Goal: Transaction & Acquisition: Purchase product/service

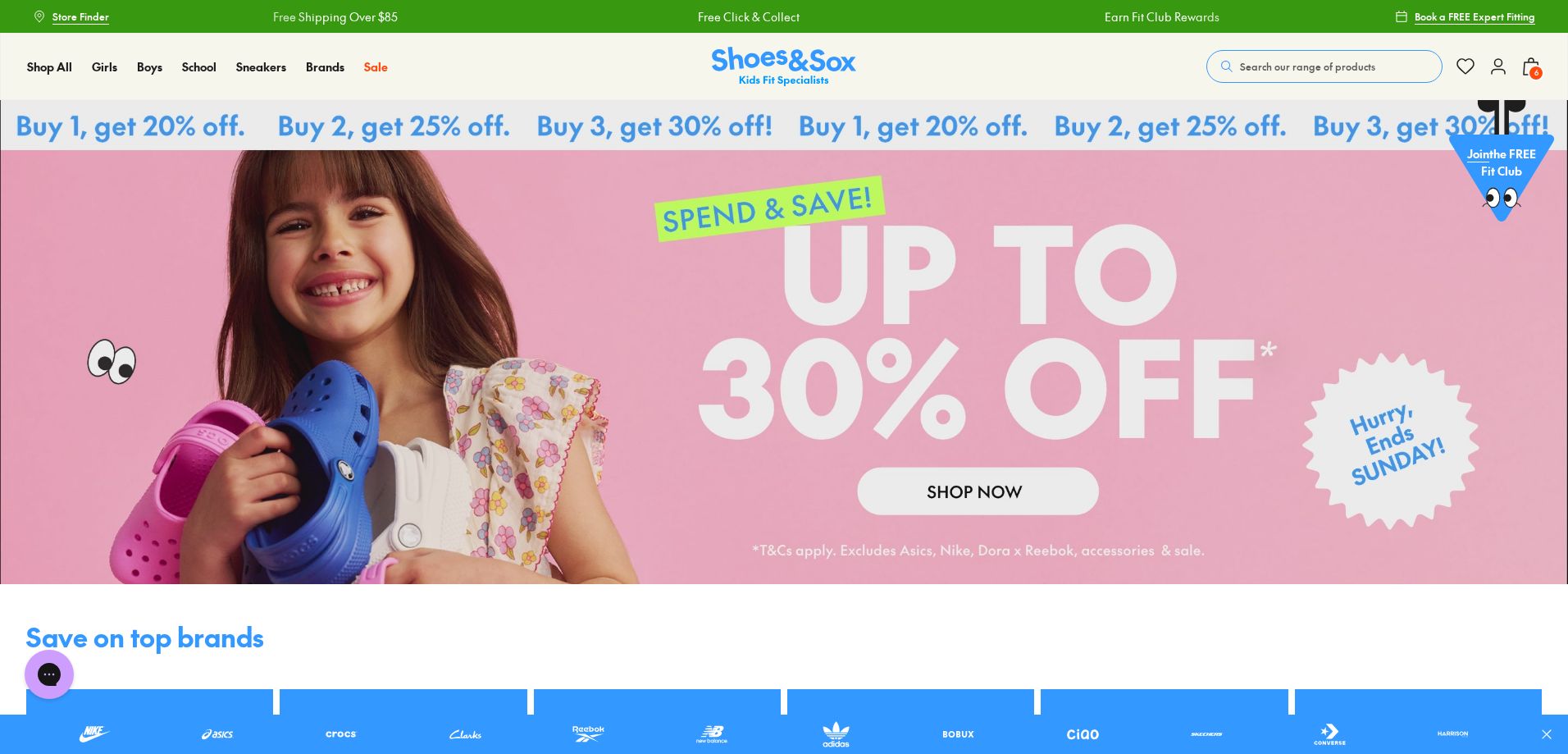
click at [1534, 71] on span "6" at bounding box center [1536, 72] width 16 height 16
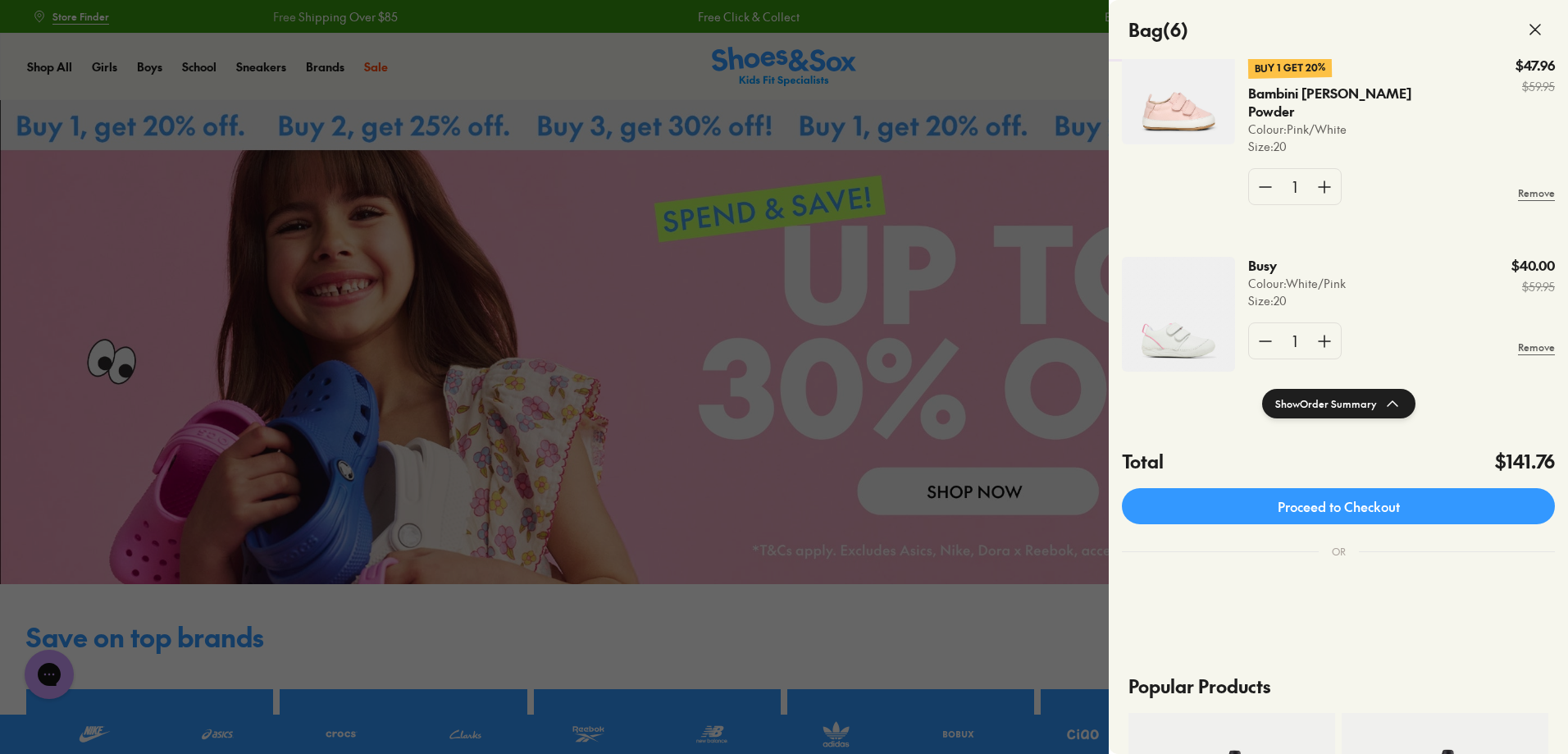
scroll to position [777, 0]
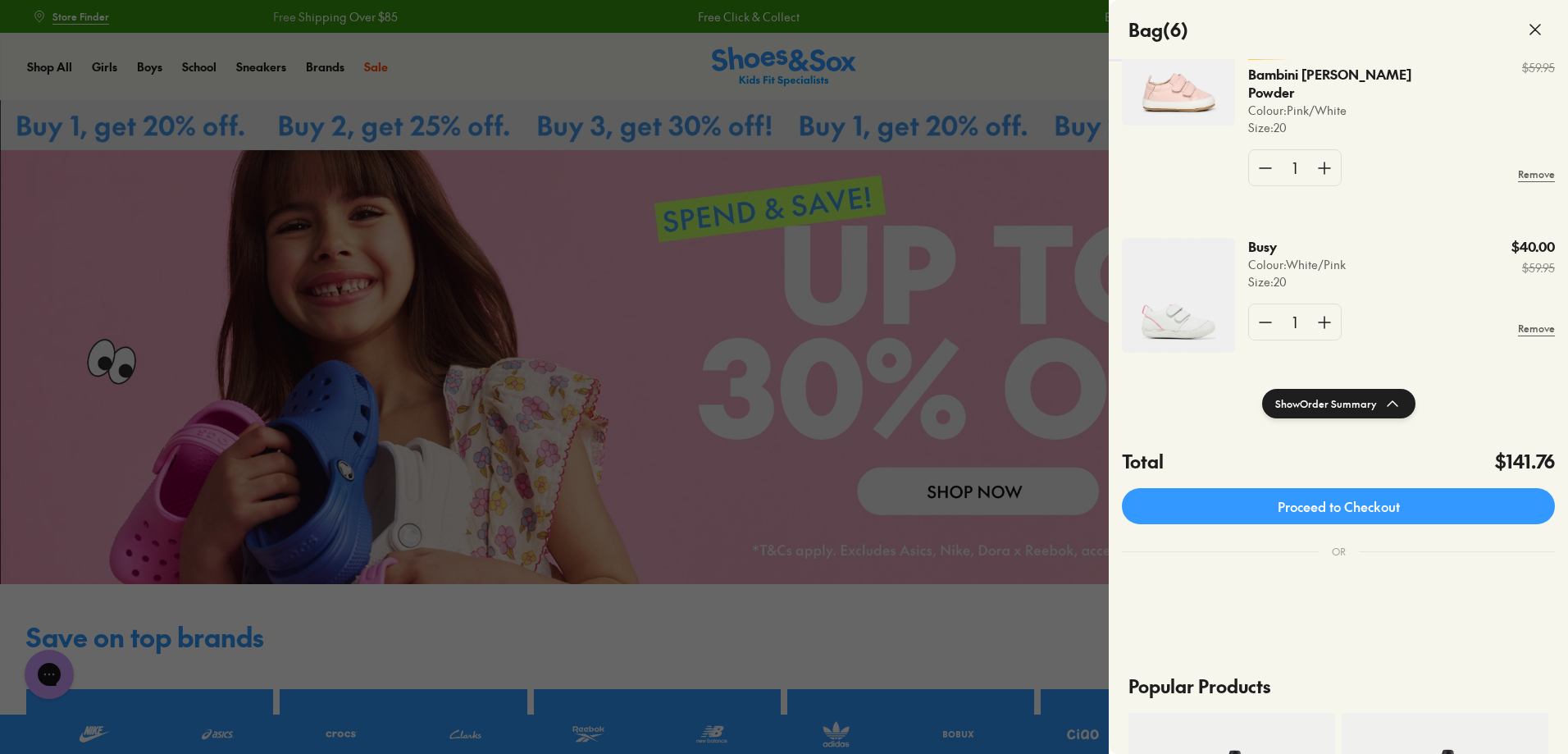
click at [1214, 298] on img at bounding box center [1179, 295] width 113 height 115
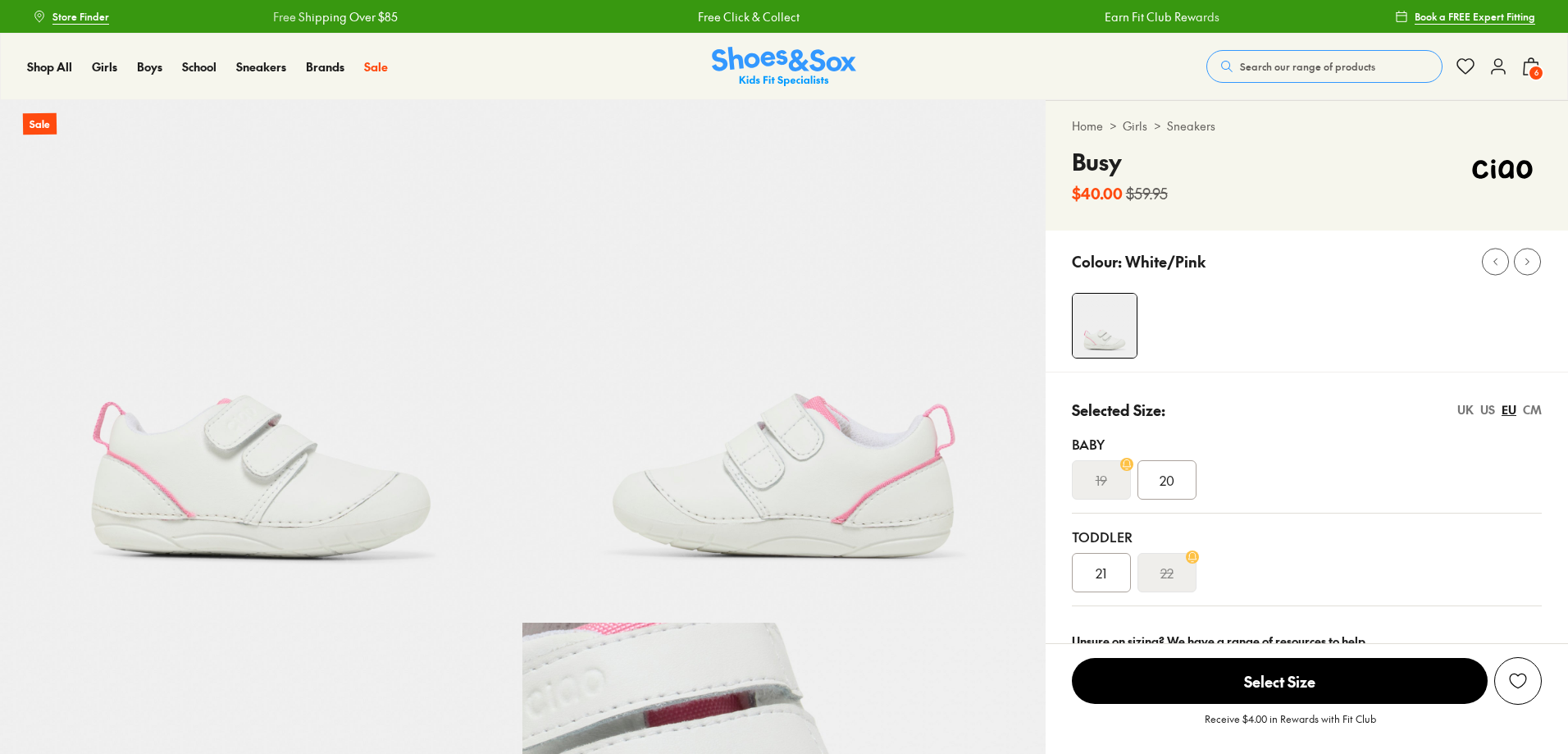
select select "*"
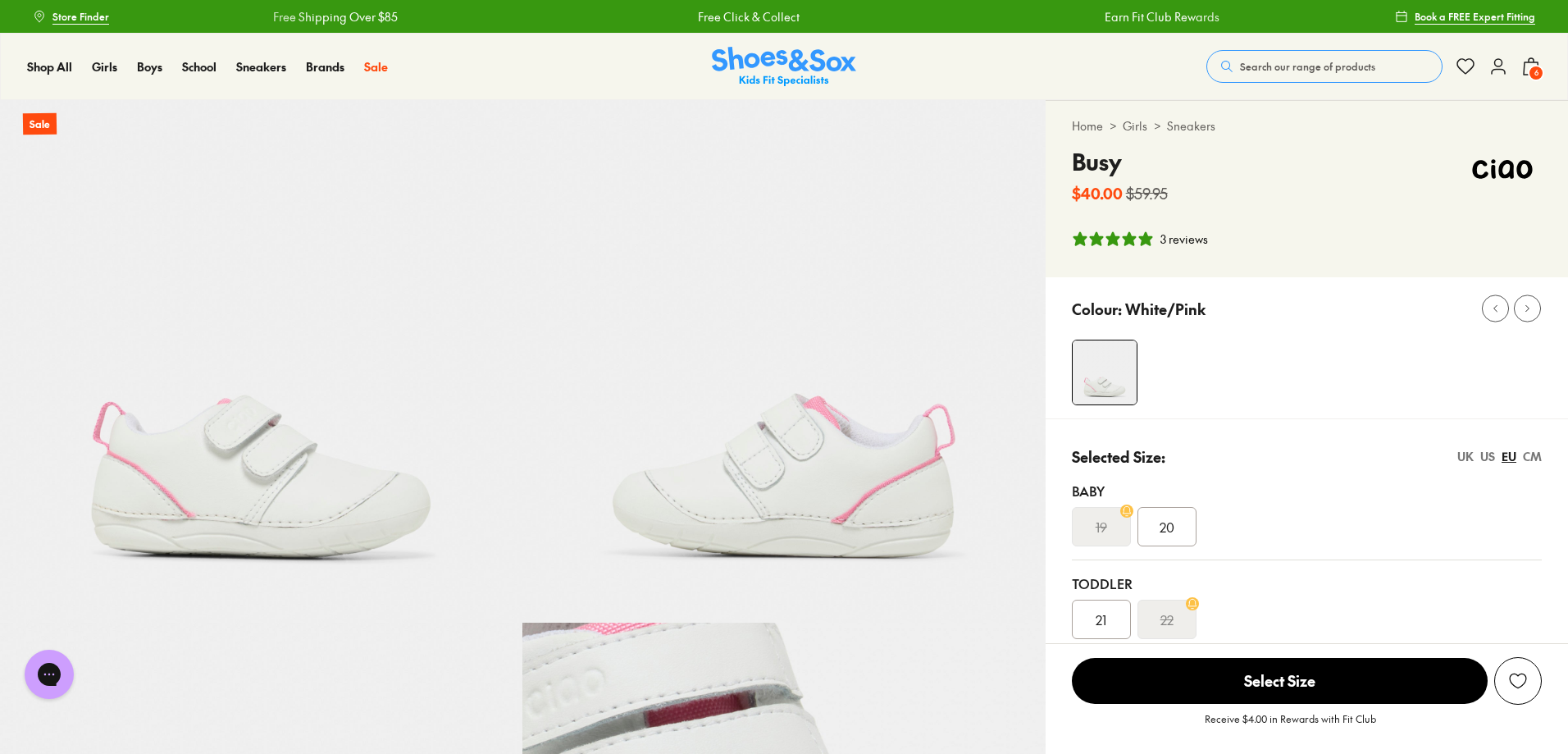
click at [1531, 54] on button "6" at bounding box center [1531, 66] width 20 height 36
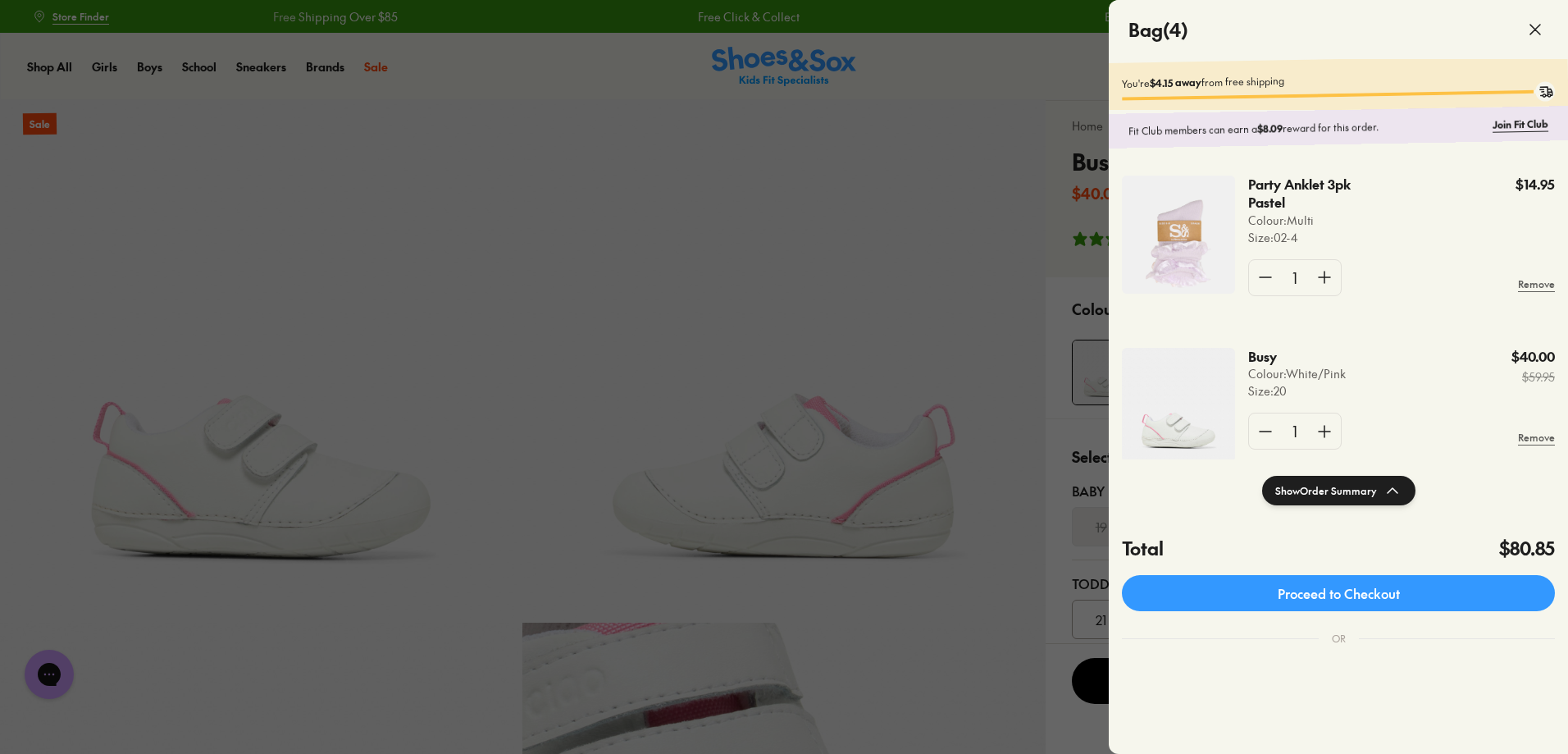
scroll to position [375, 0]
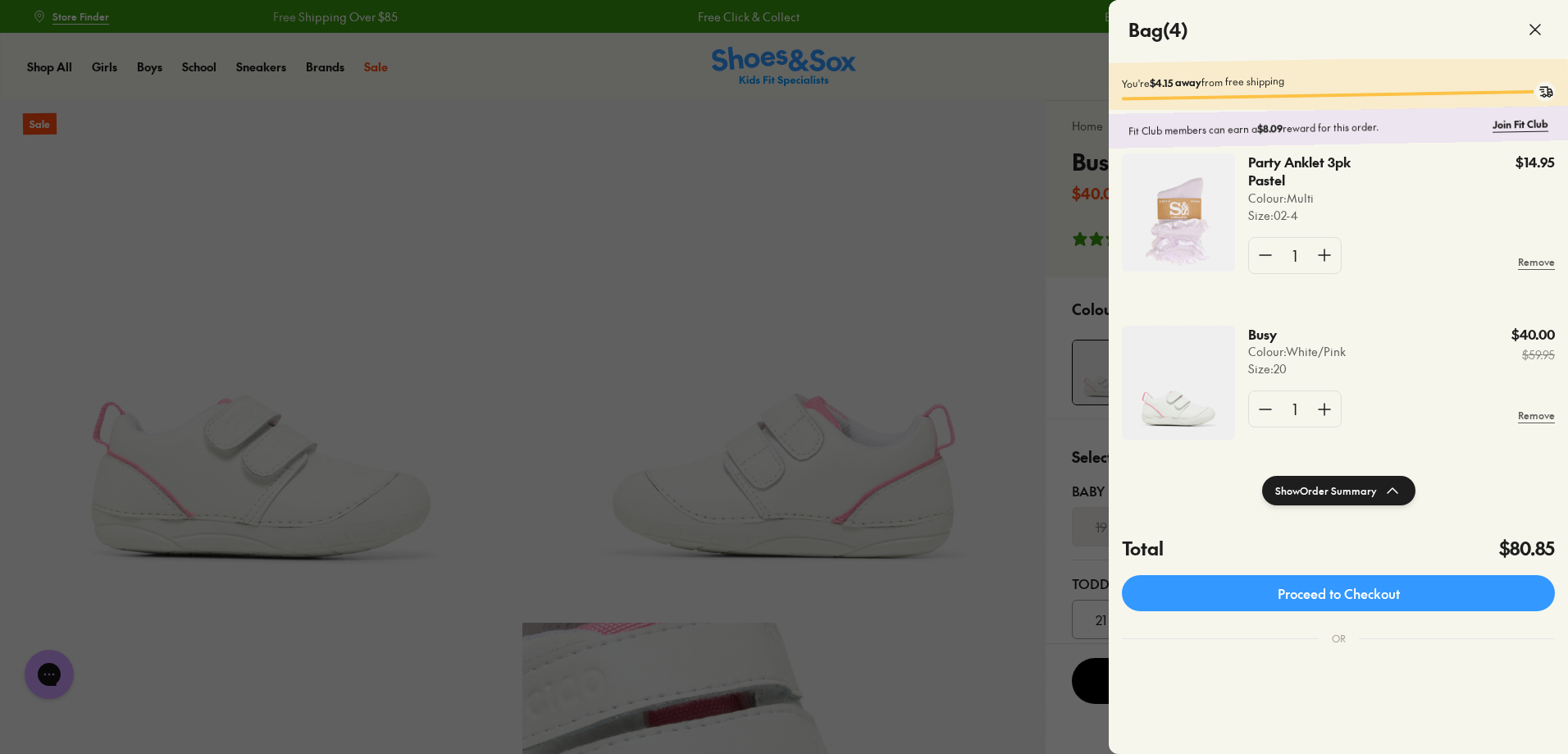
click at [1526, 22] on icon at bounding box center [1535, 29] width 20 height 20
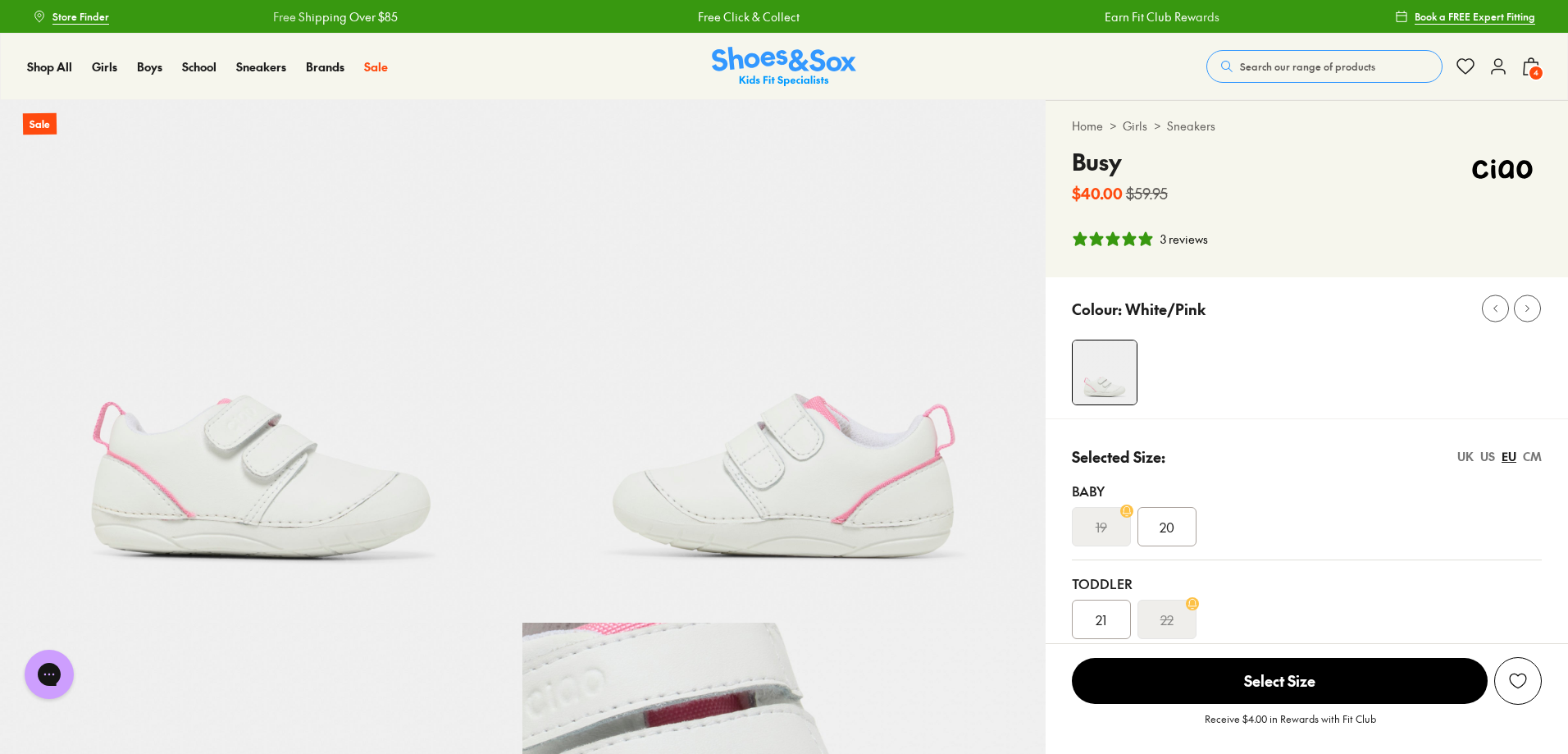
click at [1492, 63] on icon at bounding box center [1498, 66] width 20 height 20
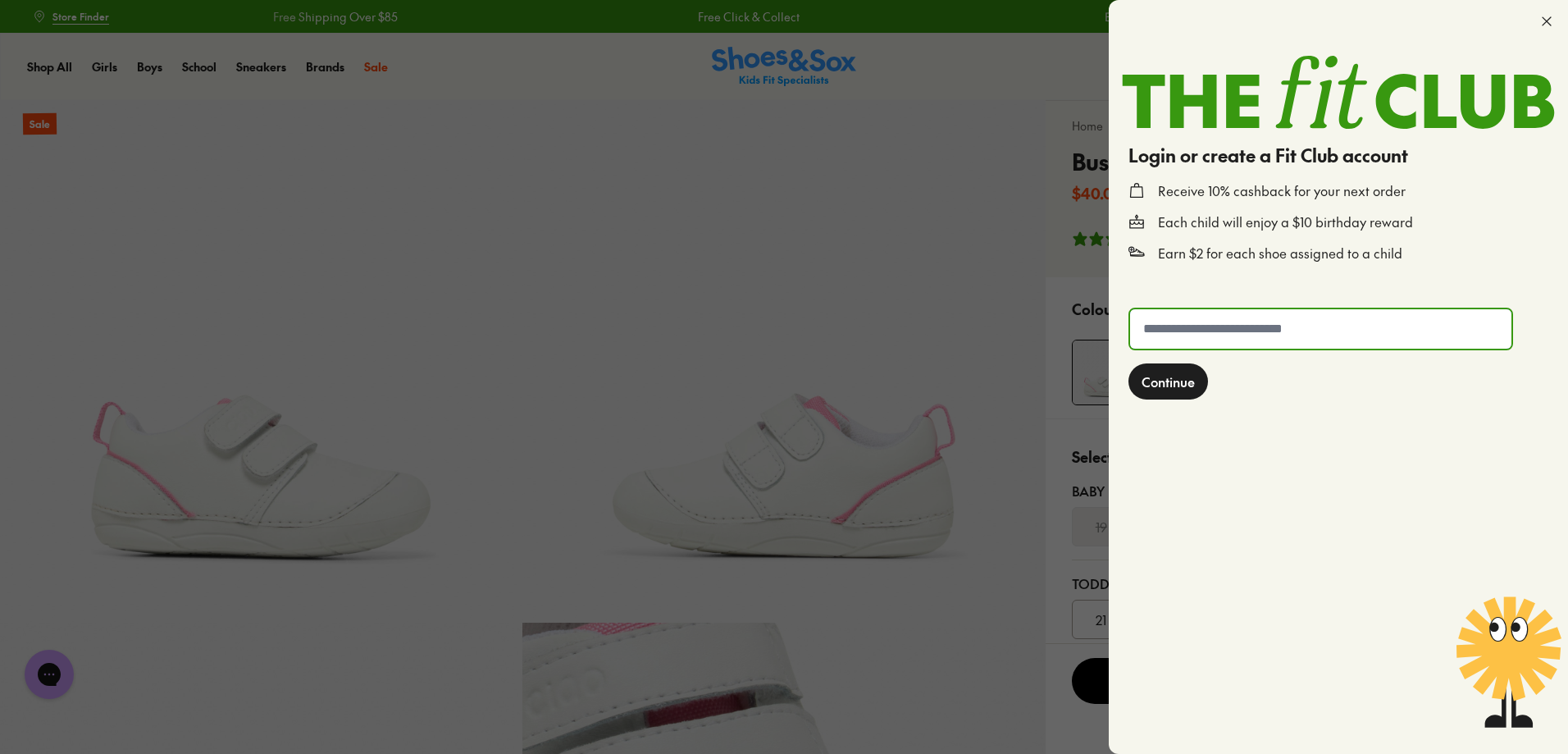
click at [1281, 317] on input "text" at bounding box center [1321, 329] width 382 height 39
type input "**********"
click at [1128, 363] on button "Continue" at bounding box center [1168, 381] width 80 height 36
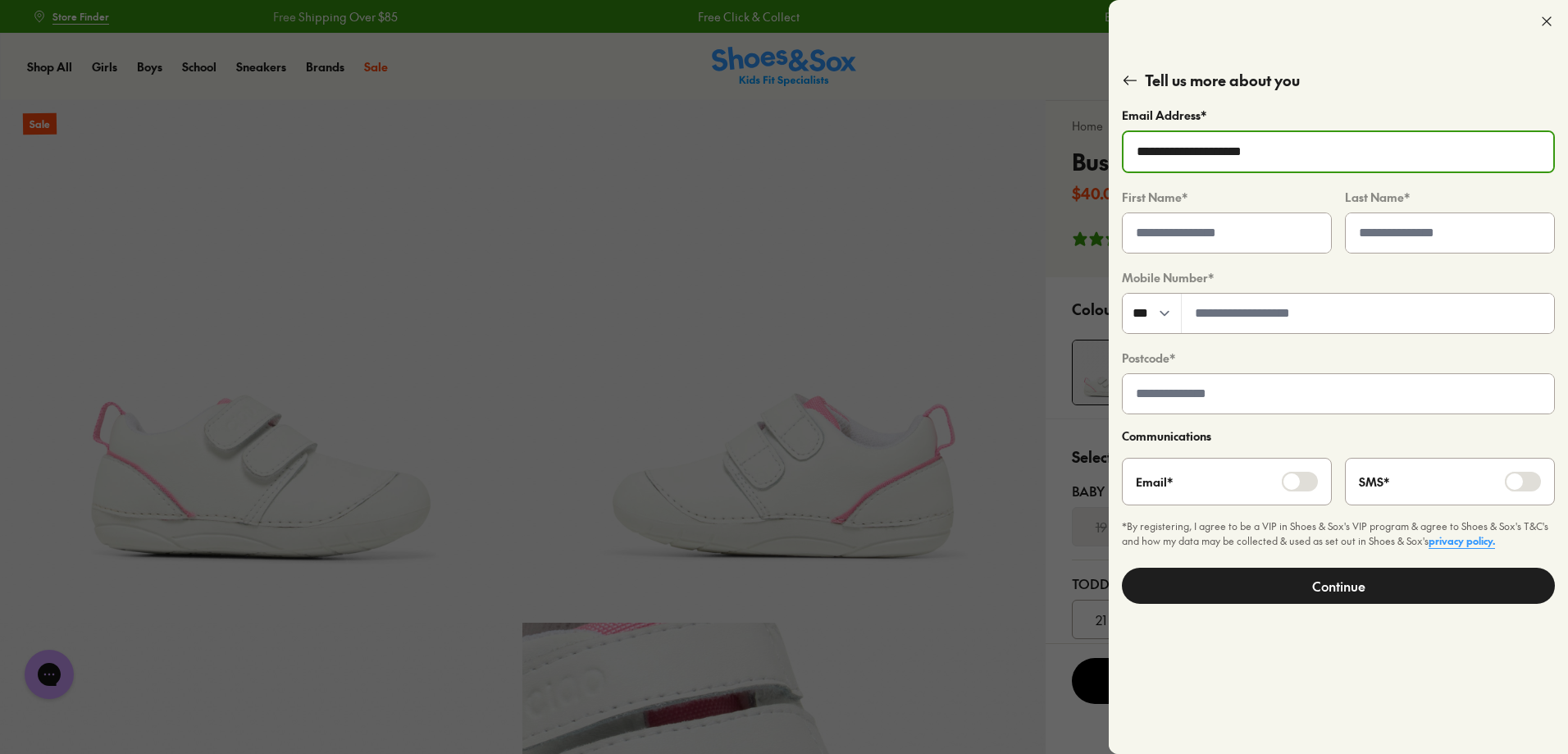
click at [1135, 77] on icon at bounding box center [1130, 80] width 16 height 16
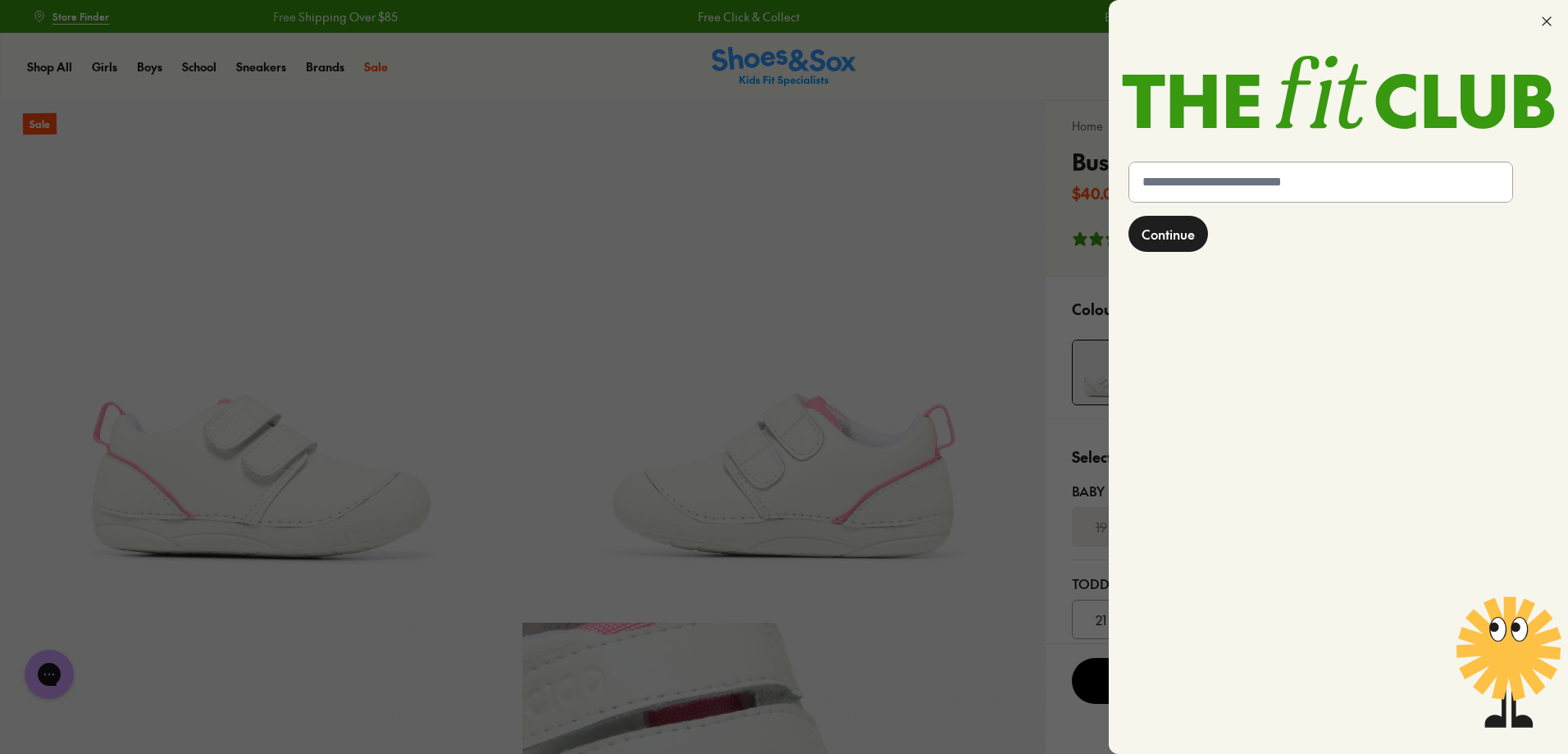
click at [1548, 19] on icon at bounding box center [1547, 20] width 16 height 16
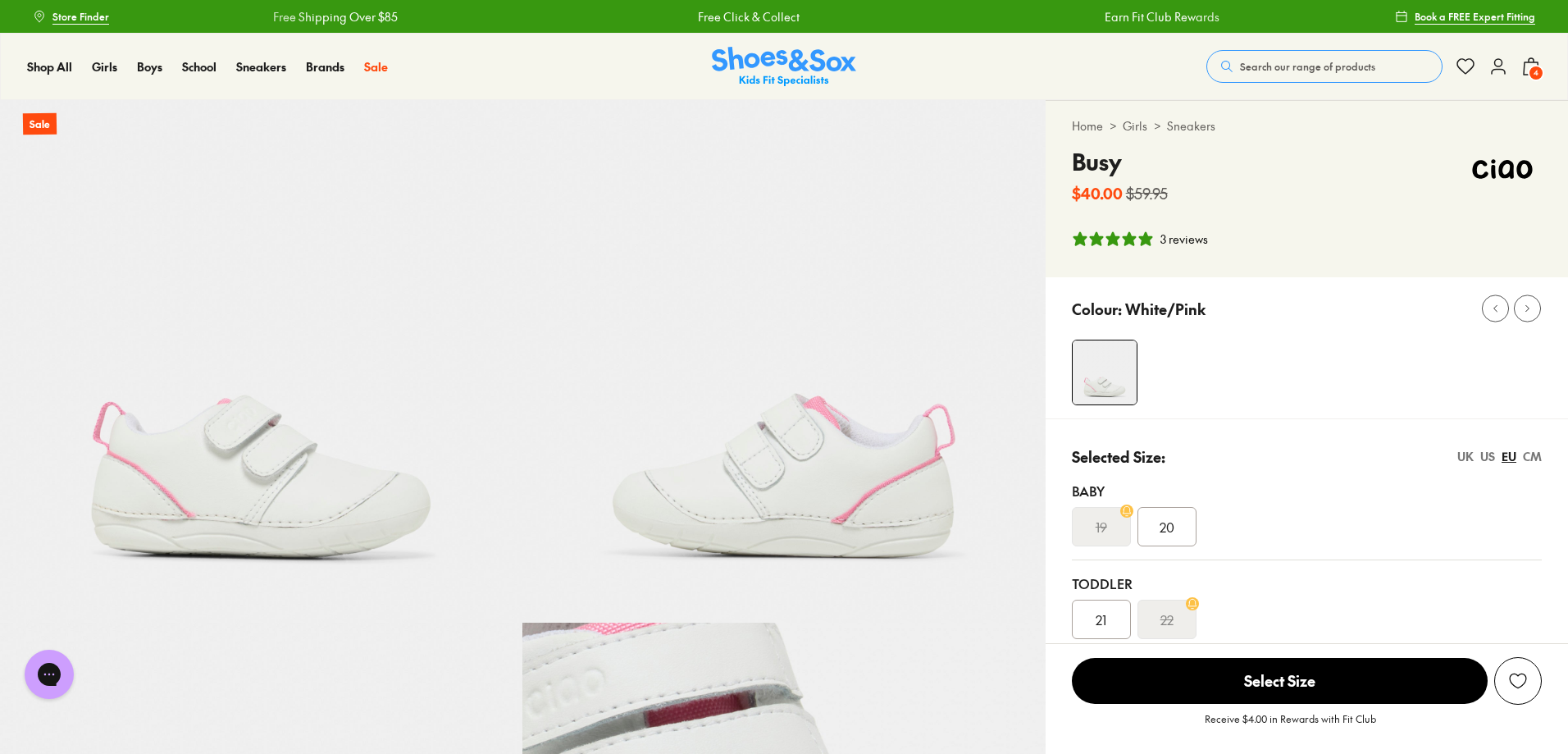
click at [1489, 68] on icon at bounding box center [1498, 66] width 20 height 20
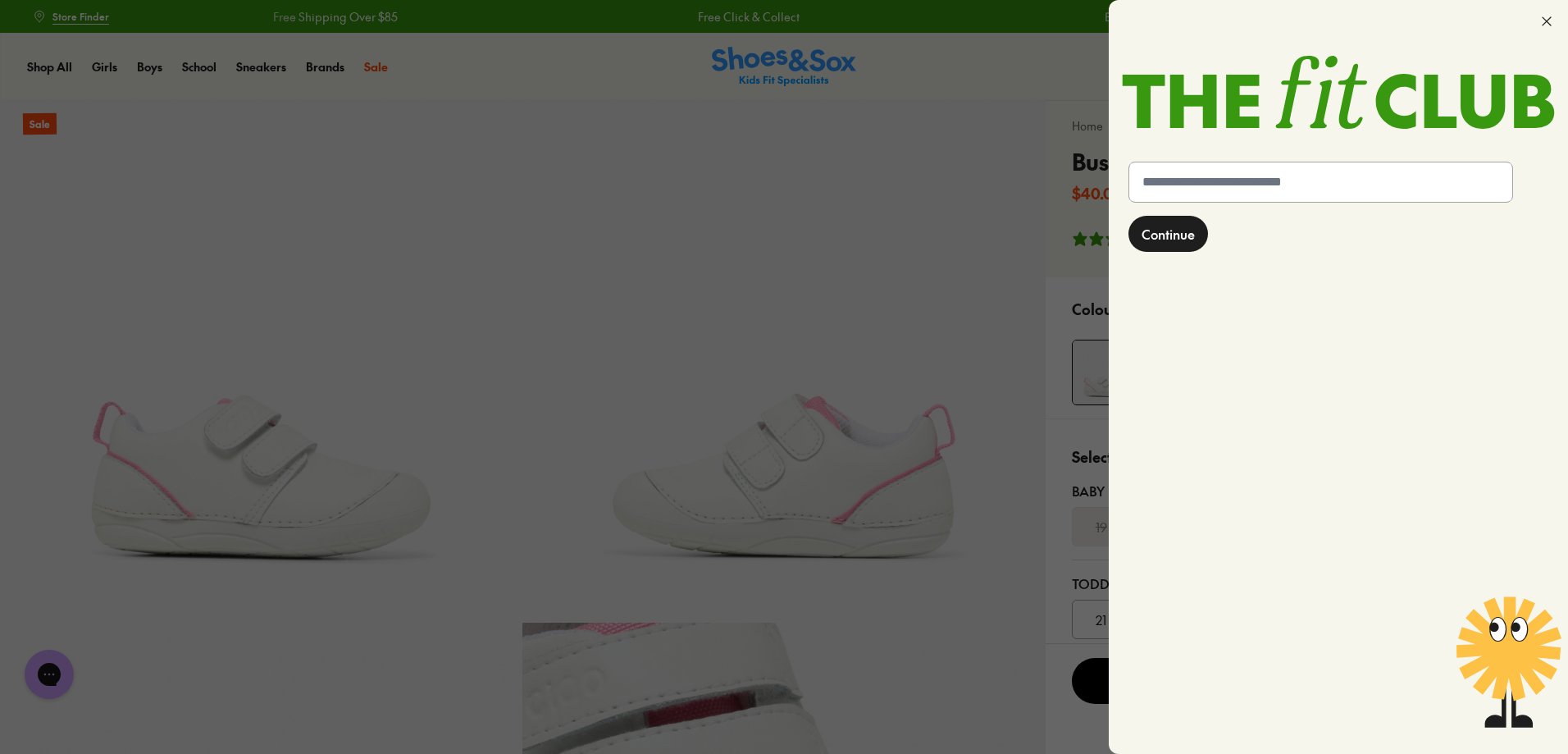
click at [1256, 191] on input "text" at bounding box center [1321, 182] width 383 height 39
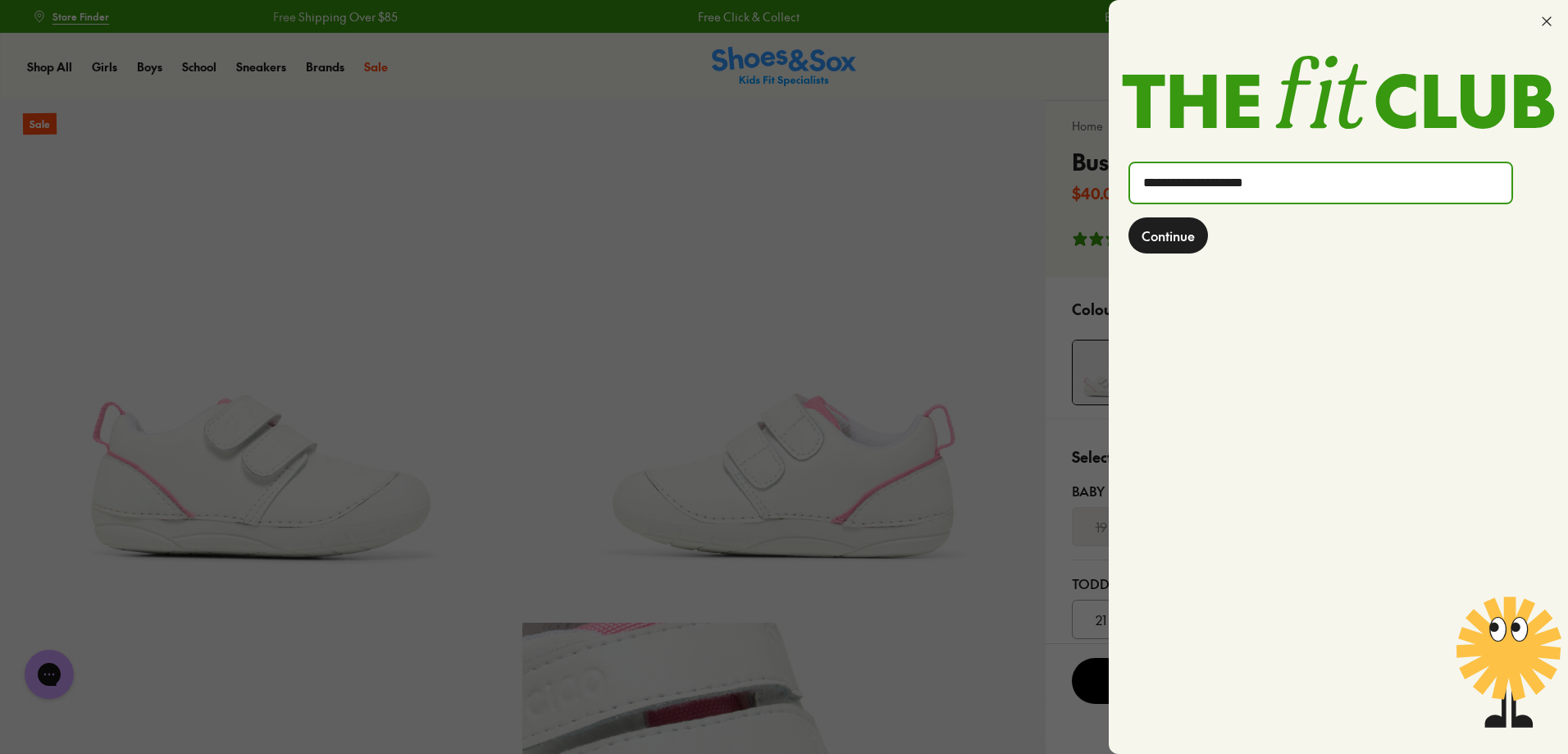
type input "**********"
click at [1159, 227] on span "Continue" at bounding box center [1168, 235] width 54 height 20
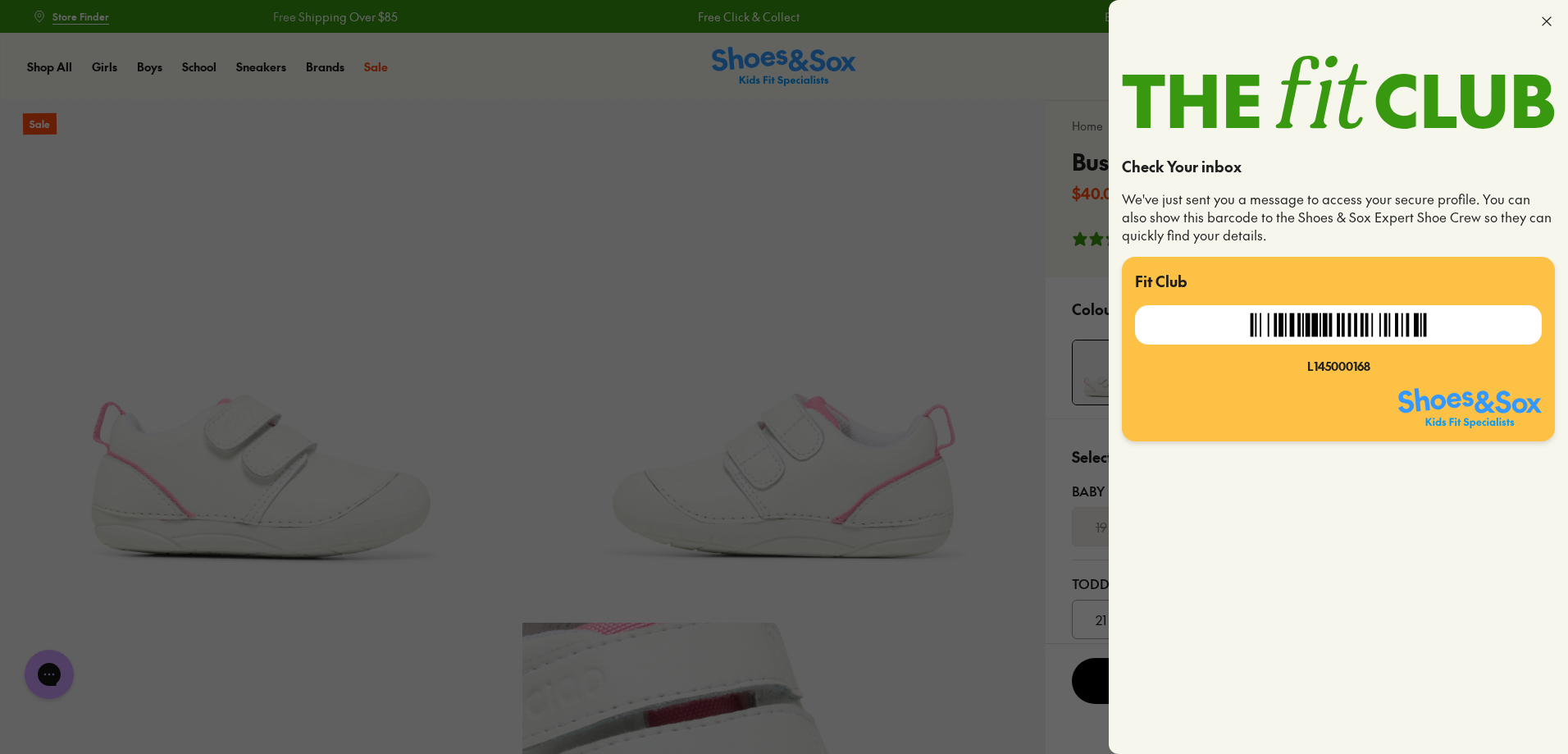
click at [1056, 312] on div at bounding box center [784, 377] width 1568 height 754
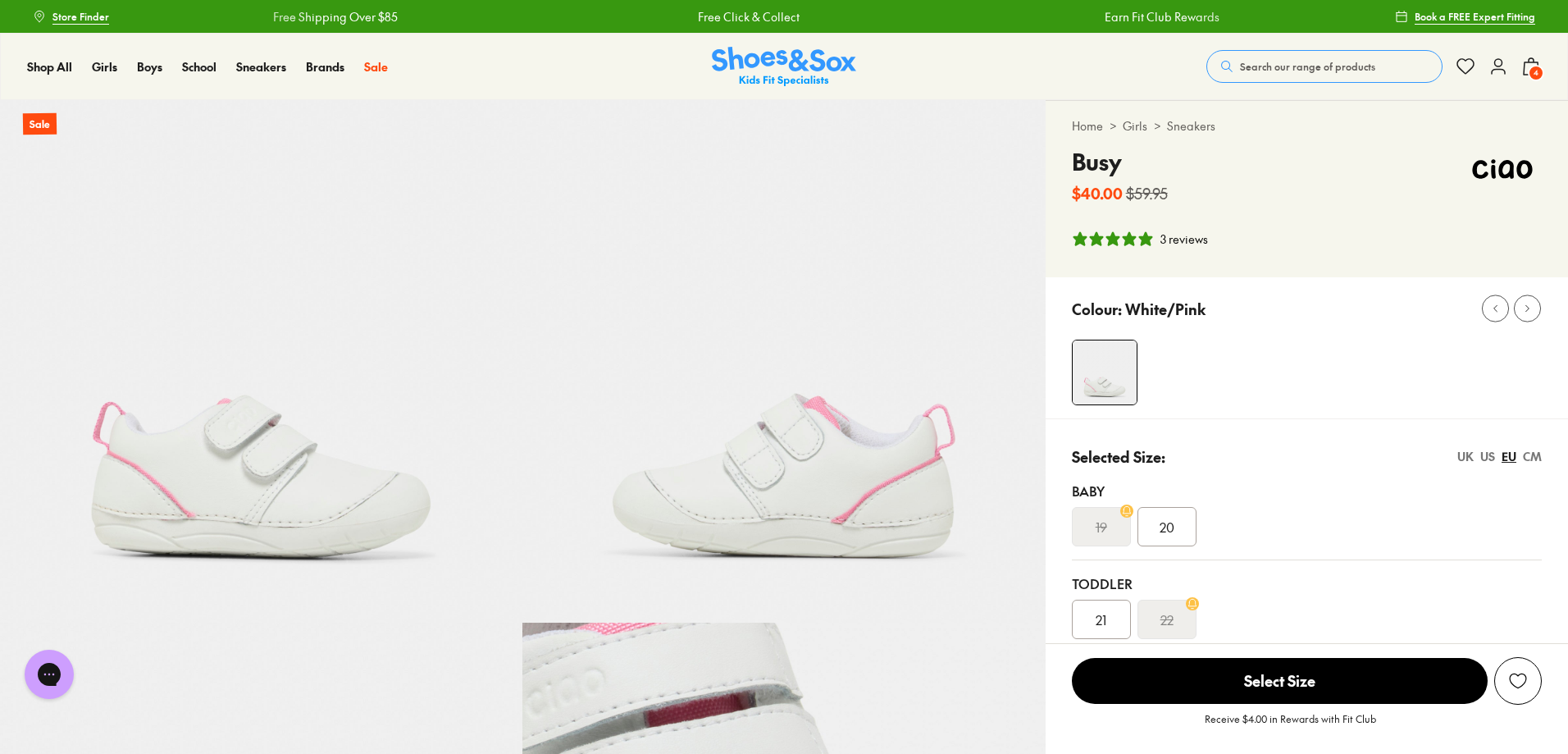
click at [1531, 63] on icon at bounding box center [1531, 66] width 20 height 20
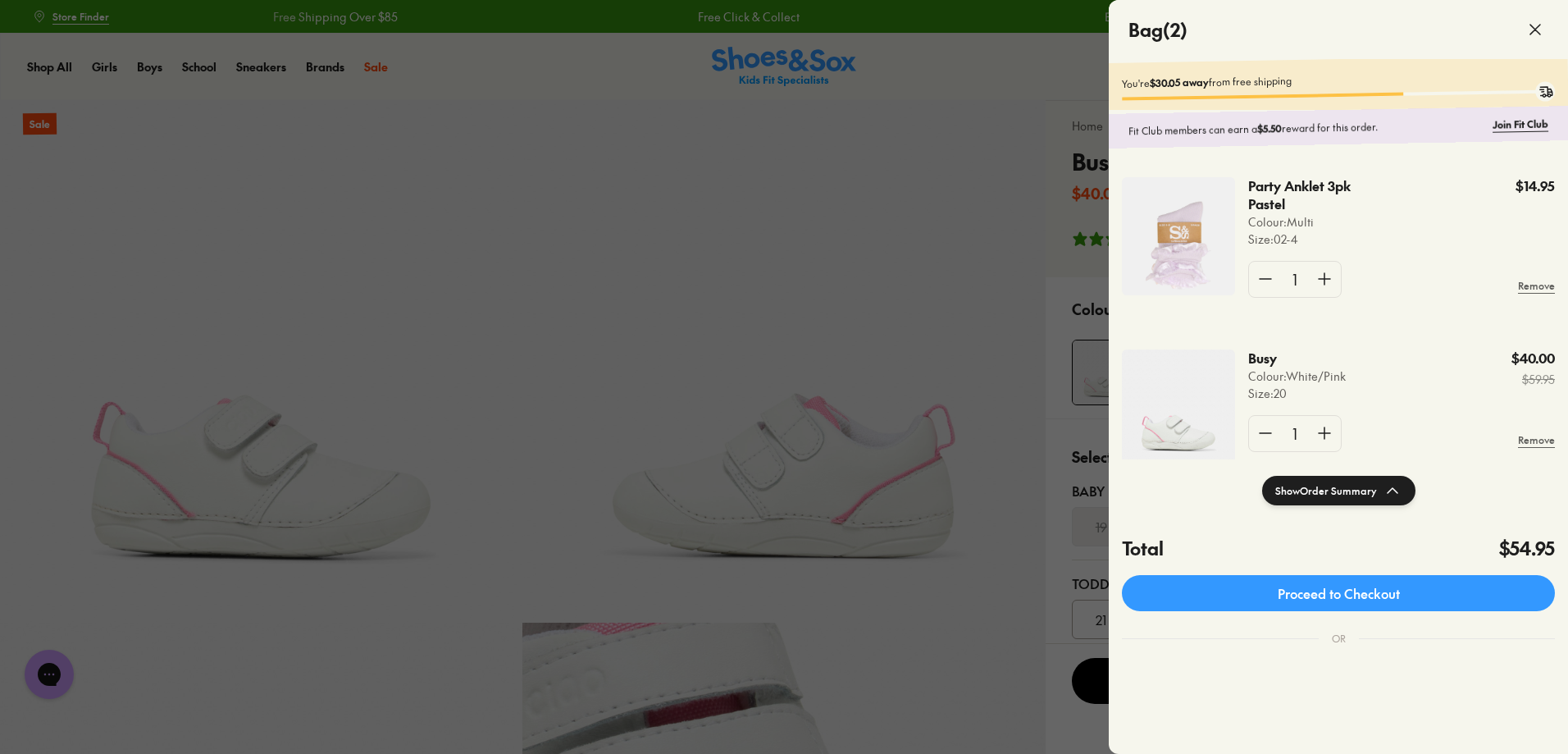
scroll to position [31, 0]
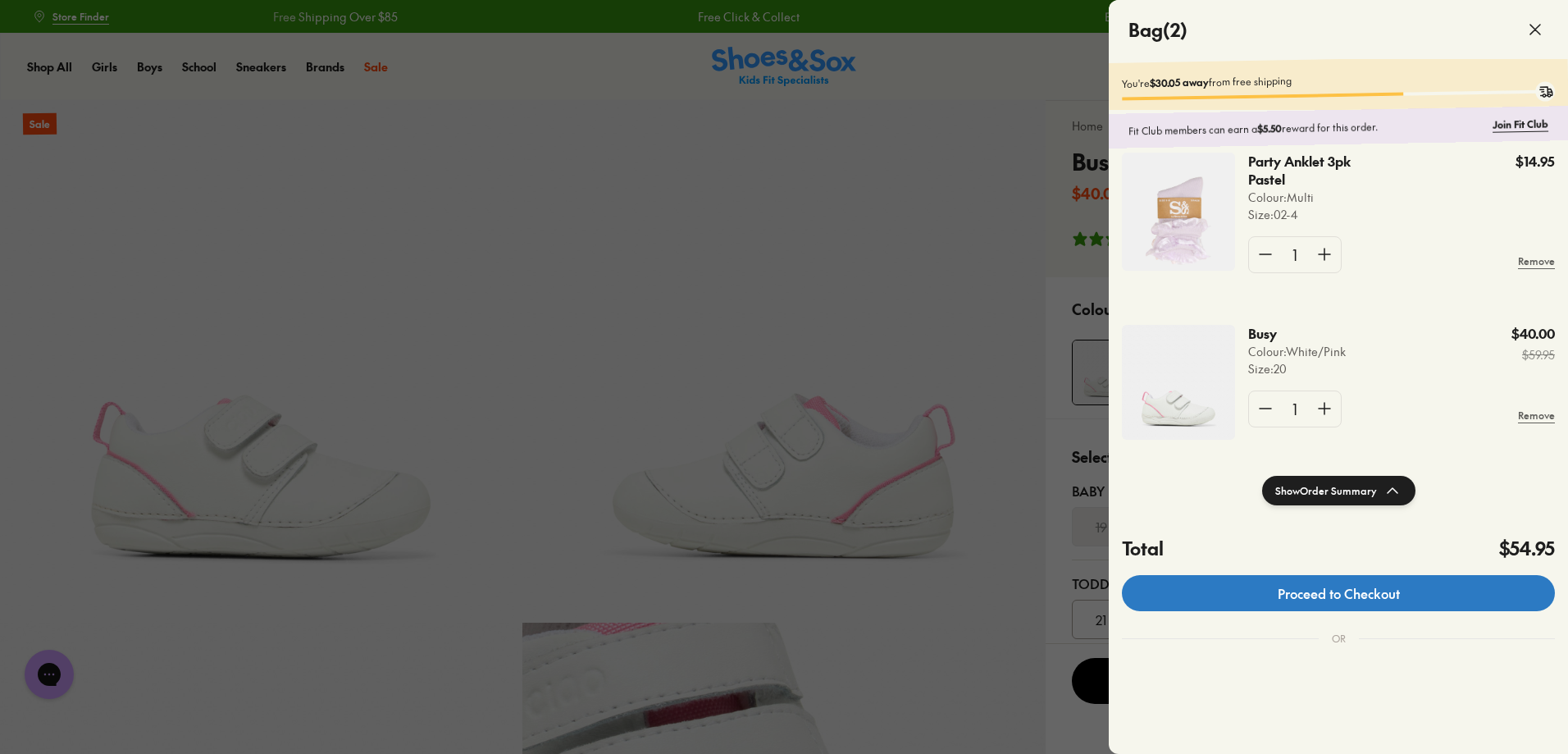
click at [1314, 592] on link "Proceed to Checkout" at bounding box center [1338, 592] width 433 height 36
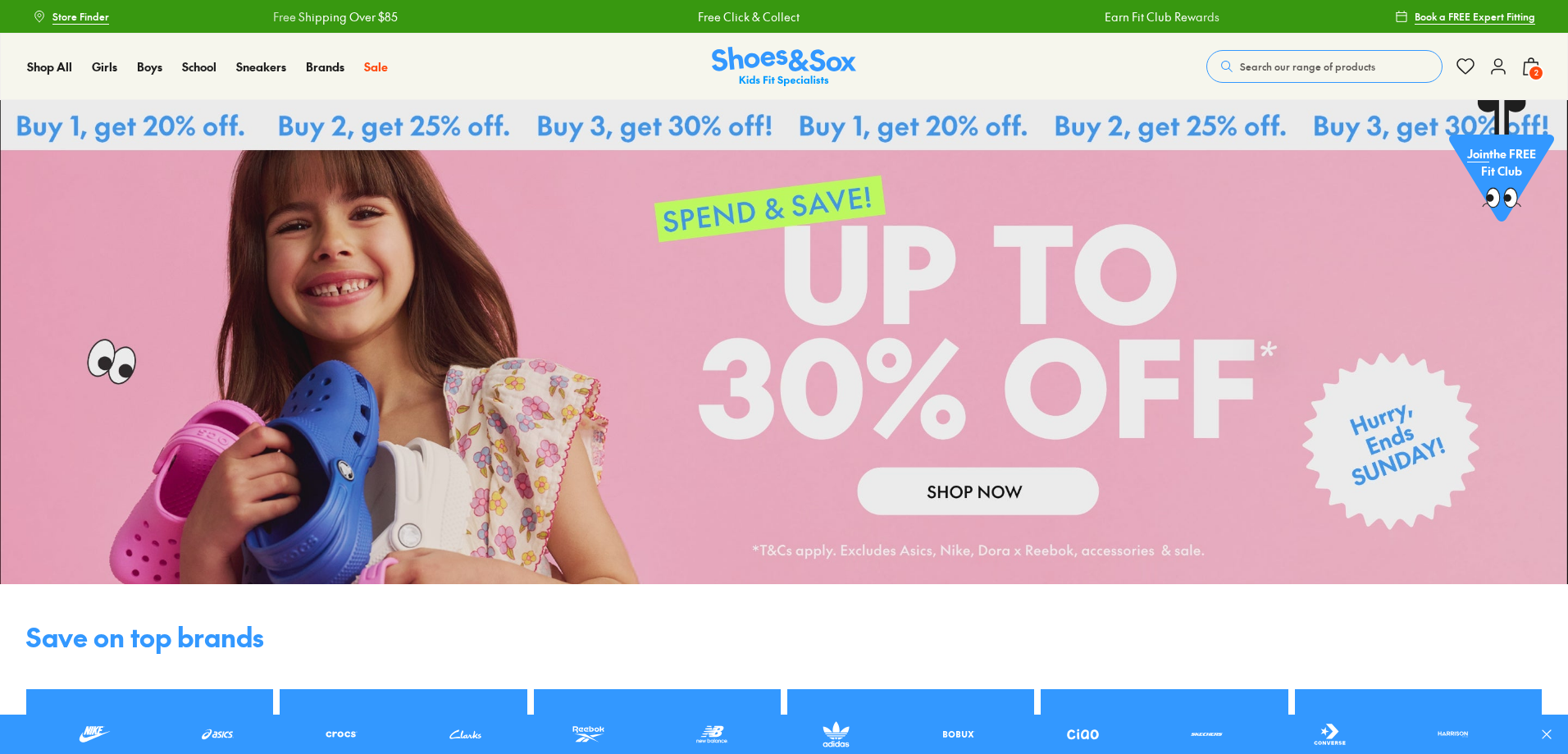
click at [1503, 64] on icon at bounding box center [1498, 66] width 20 height 20
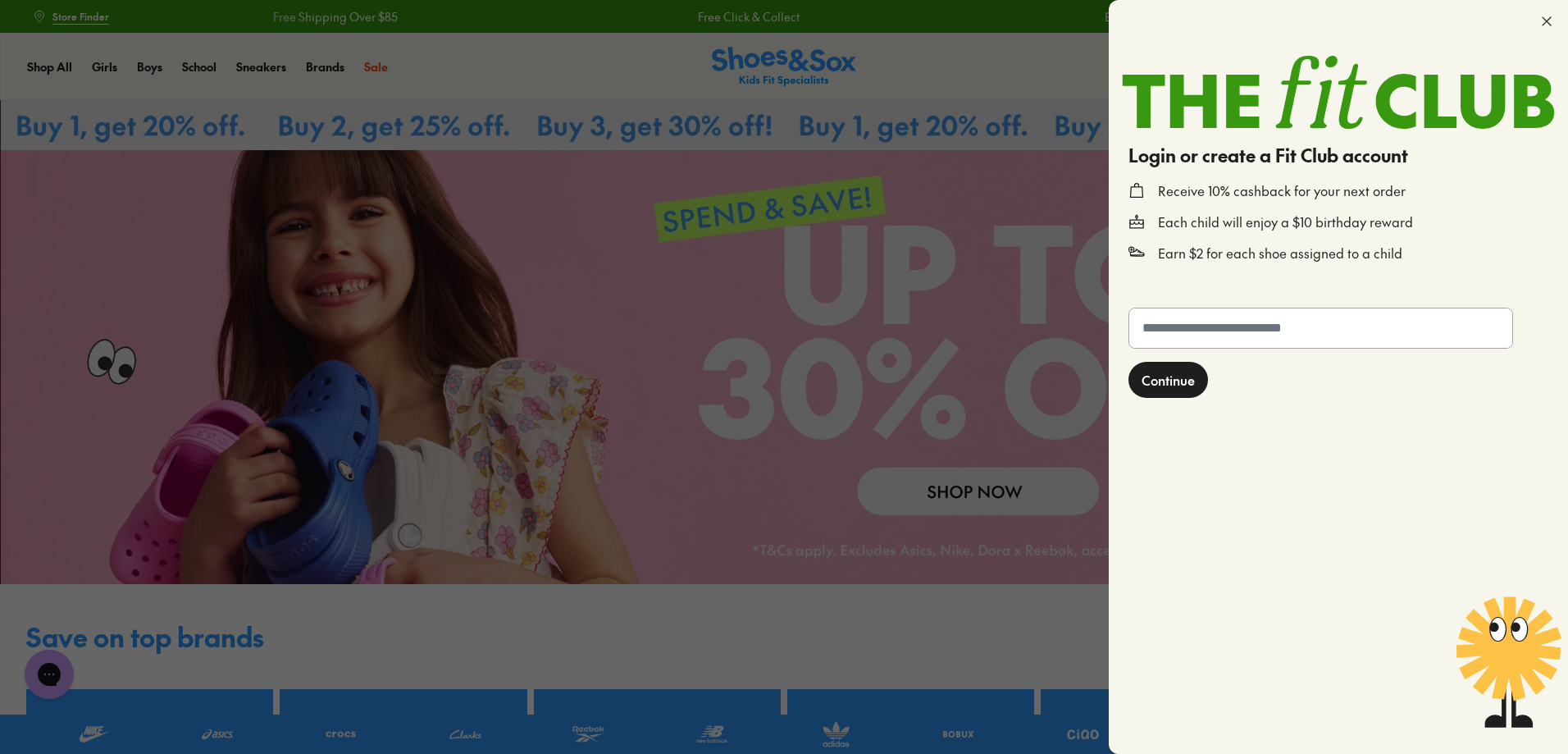
click at [1503, 64] on img at bounding box center [1338, 93] width 433 height 73
